Goal: Navigation & Orientation: Find specific page/section

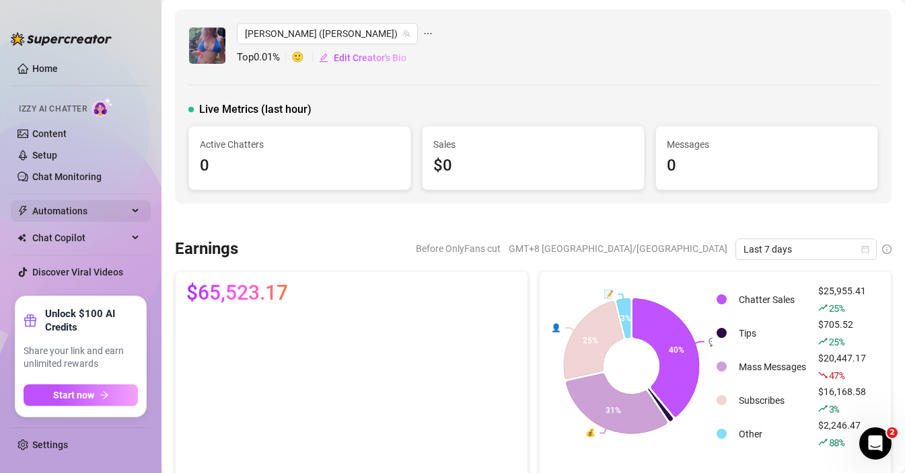
click at [90, 215] on span "Automations" at bounding box center [80, 211] width 96 height 22
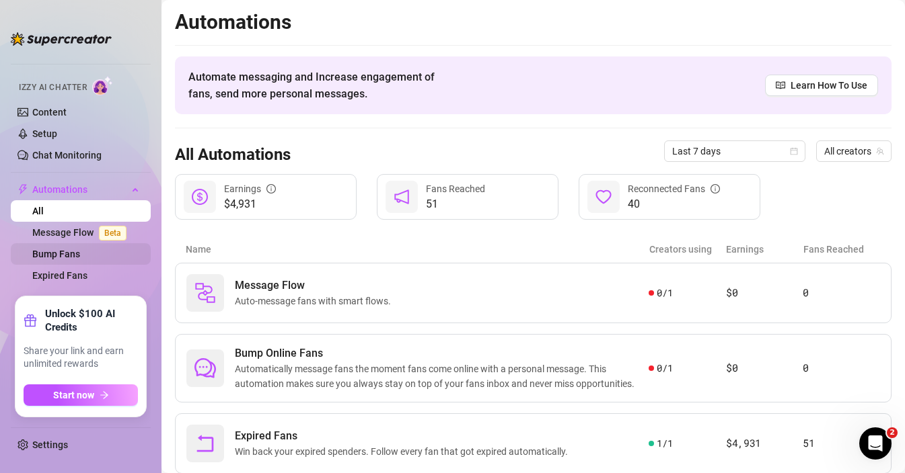
scroll to position [40, 0]
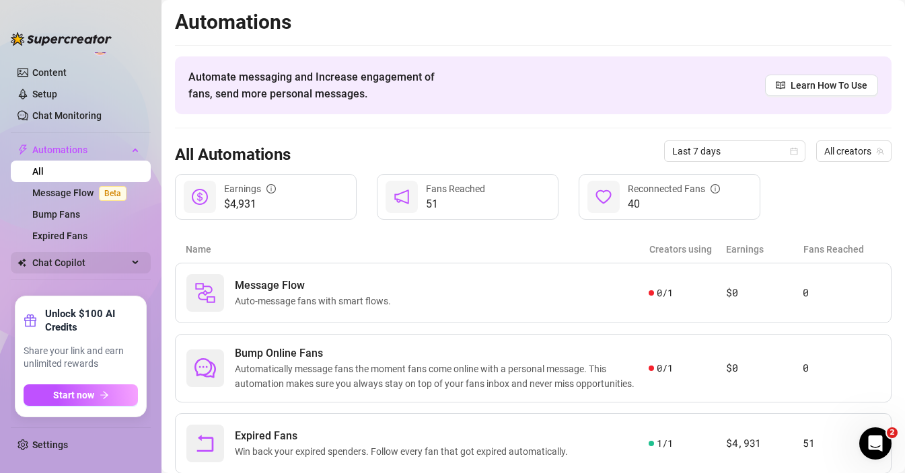
click at [78, 254] on span "Chat Copilot" at bounding box center [80, 263] width 96 height 22
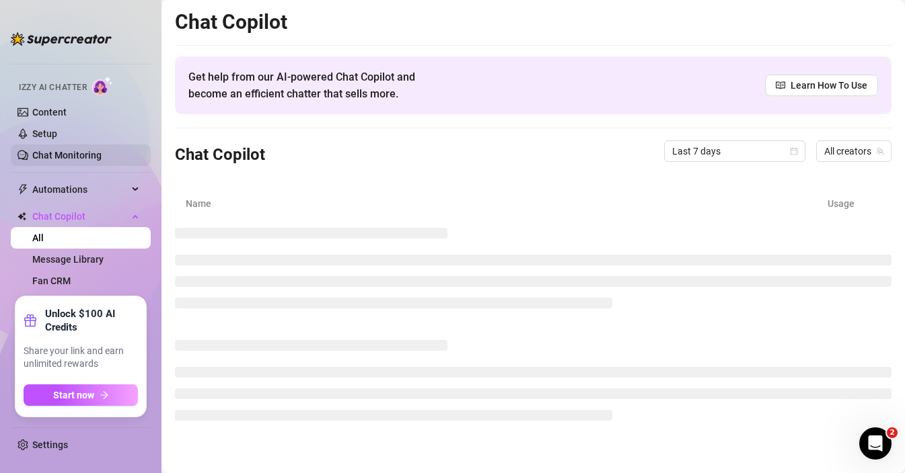
click at [91, 150] on link "Chat Monitoring" at bounding box center [66, 155] width 69 height 11
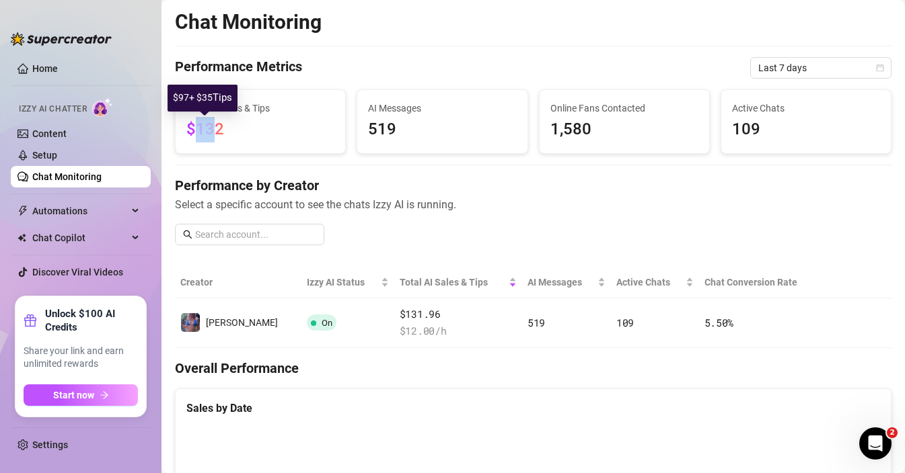
drag, startPoint x: 213, startPoint y: 135, endPoint x: 198, endPoint y: 130, distance: 15.5
click at [198, 130] on span "$132" at bounding box center [205, 129] width 38 height 19
